Goal: Find specific fact: Find specific fact

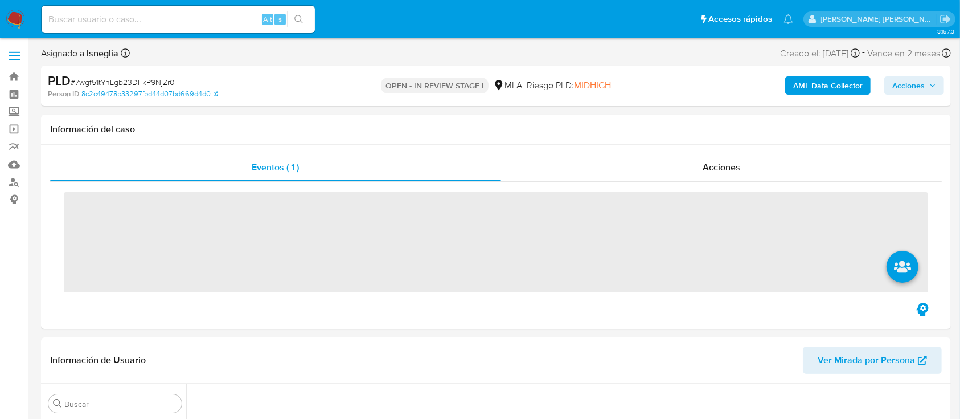
scroll to position [536, 0]
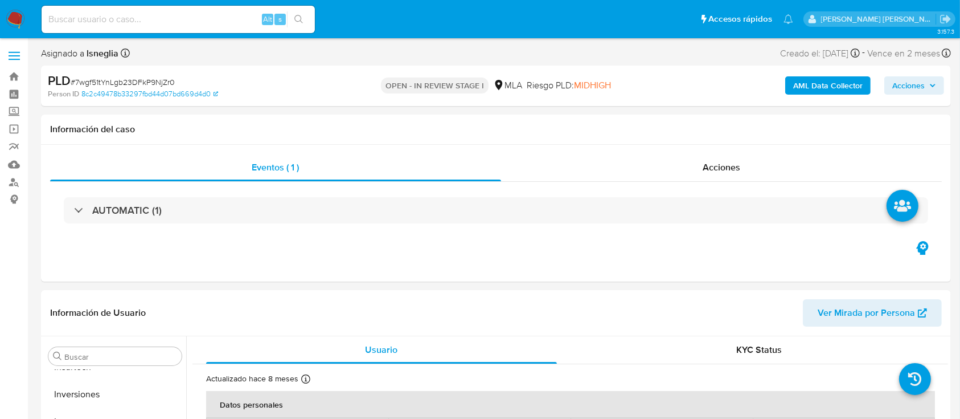
select select "10"
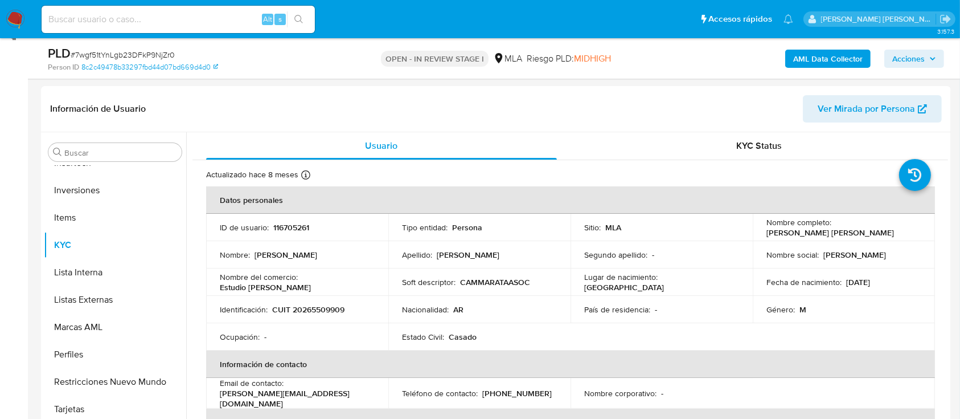
scroll to position [151, 0]
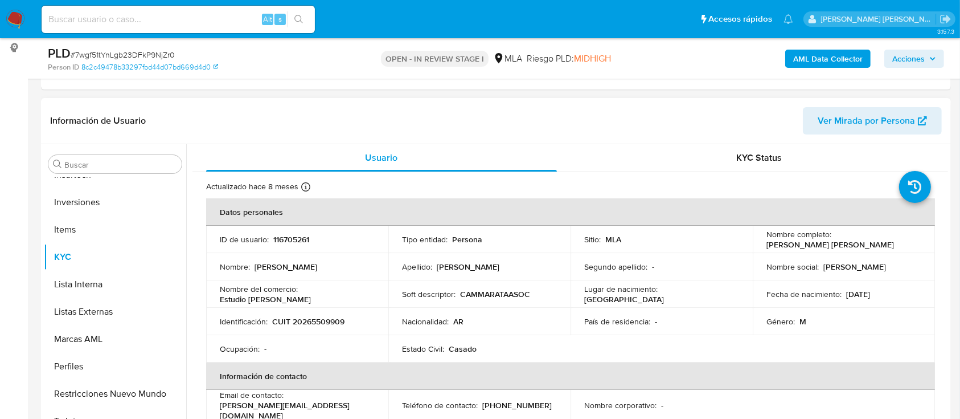
click at [313, 321] on p "CUIT 20265509909" at bounding box center [308, 321] width 72 height 10
copy p "20265509909"
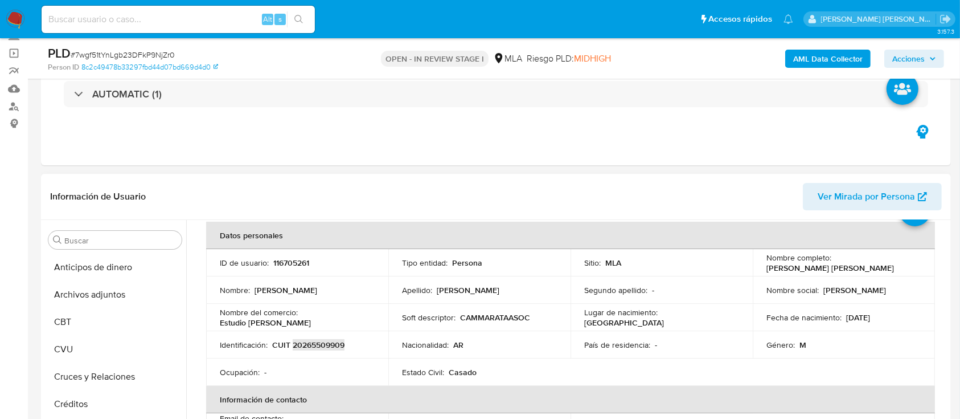
scroll to position [76, 0]
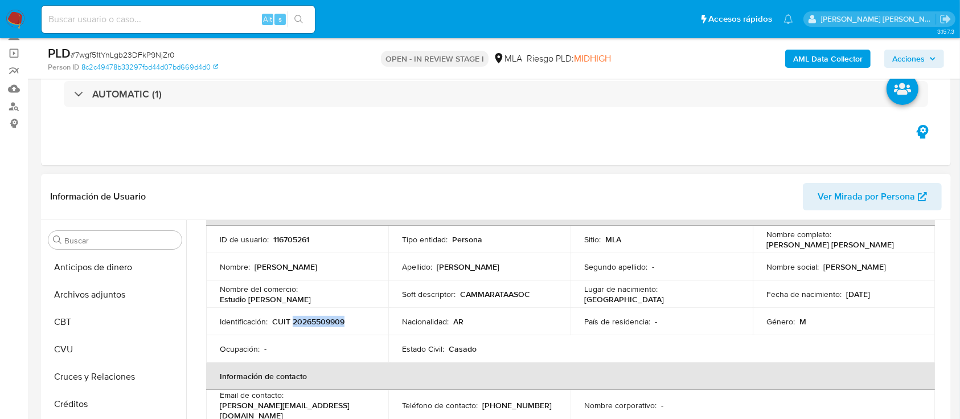
click at [290, 239] on p "116705261" at bounding box center [291, 239] width 36 height 10
copy p "116705261"
click at [328, 321] on p "CUIT 20265509909" at bounding box center [308, 321] width 72 height 10
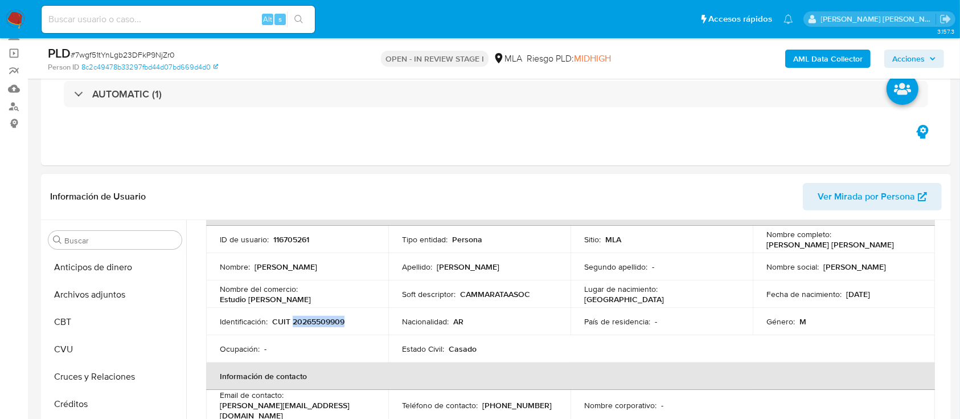
copy p "20265509909"
